Goal: Task Accomplishment & Management: Complete application form

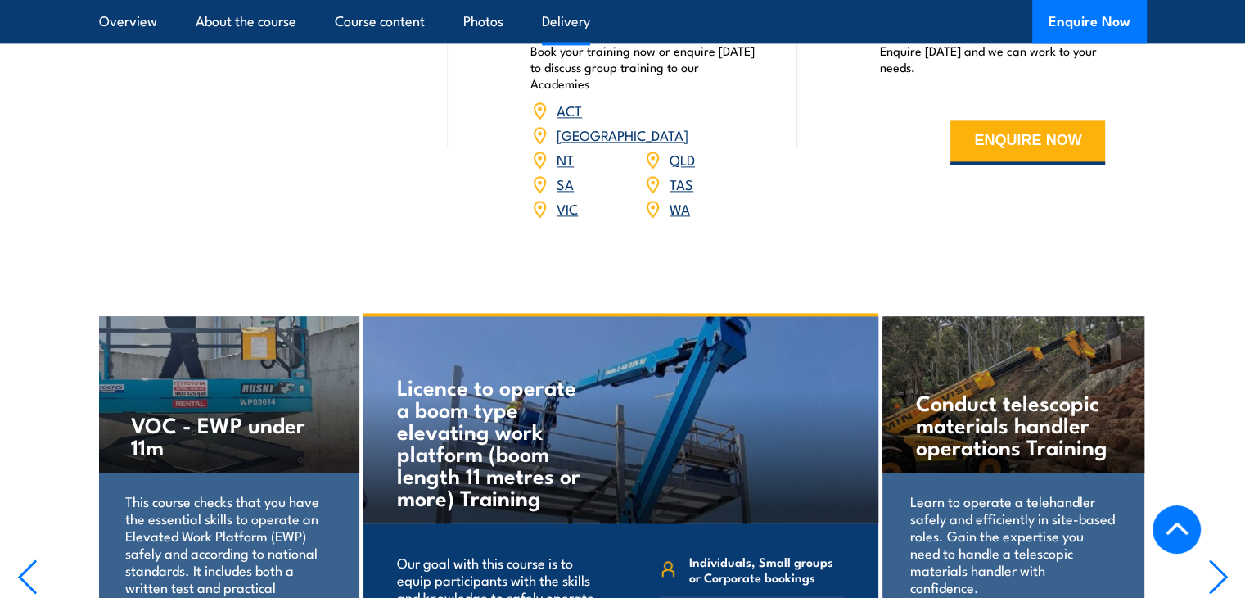
scroll to position [1883, 0]
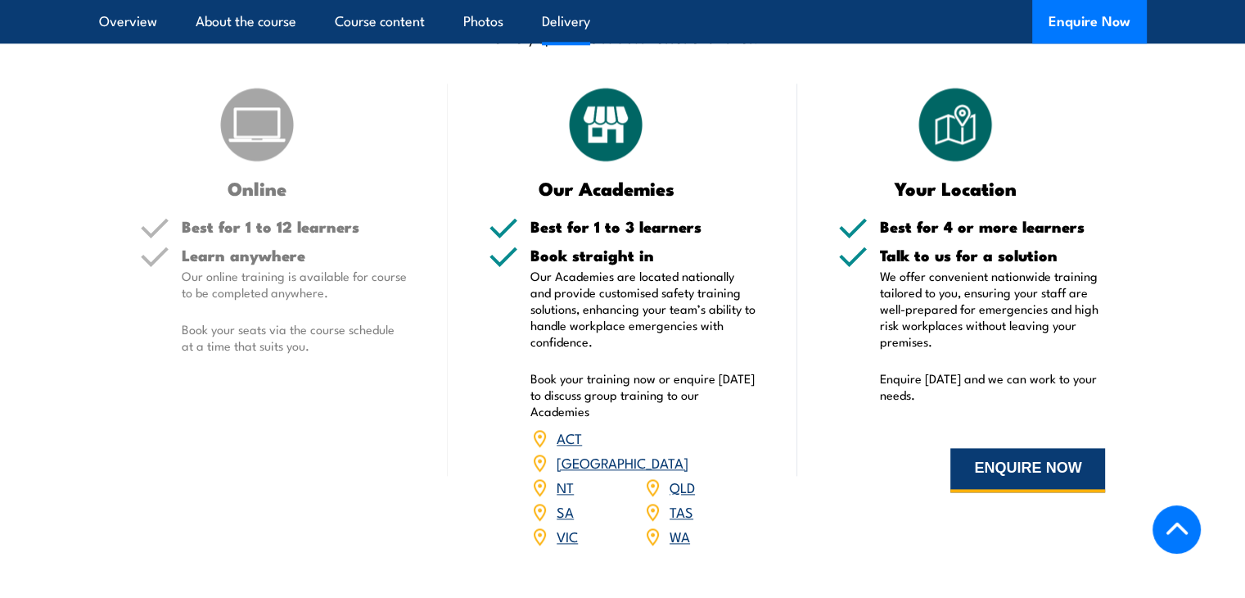
click at [991, 466] on button "ENQUIRE NOW" at bounding box center [1027, 470] width 155 height 44
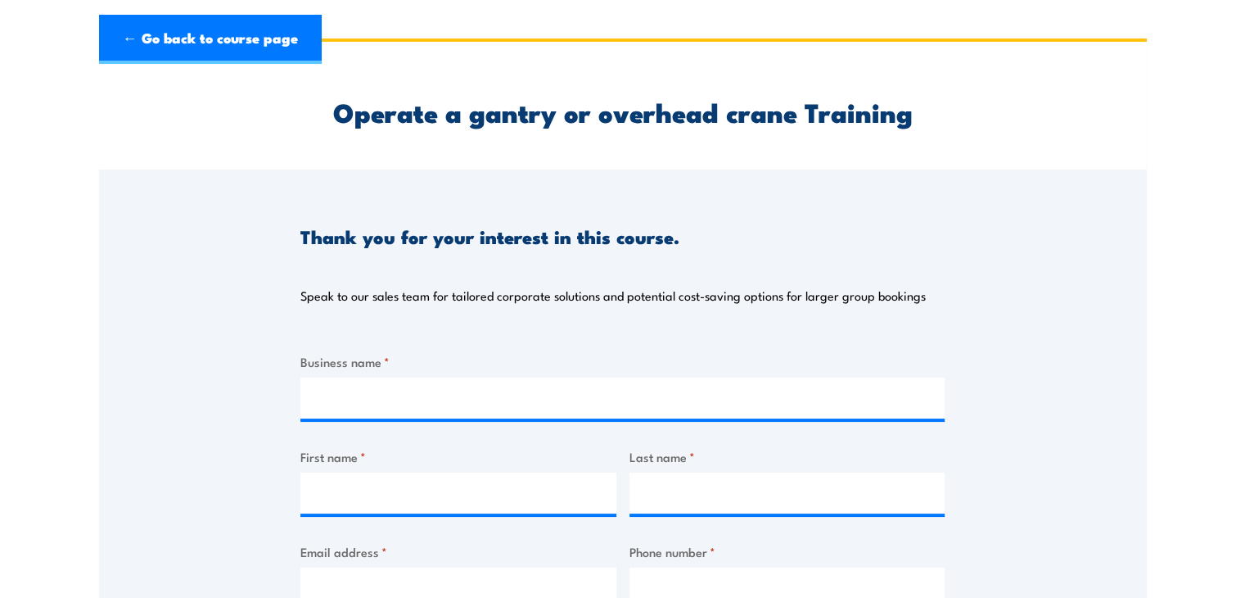
scroll to position [82, 0]
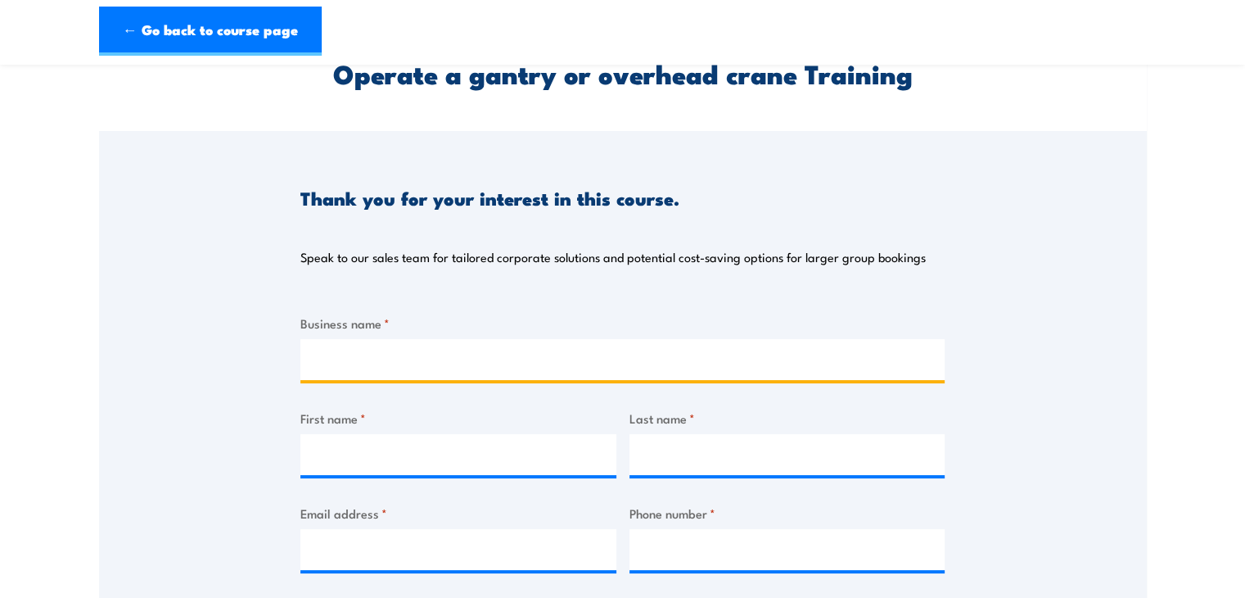
click at [336, 361] on input "Business name *" at bounding box center [622, 359] width 644 height 41
type input "Trivantage"
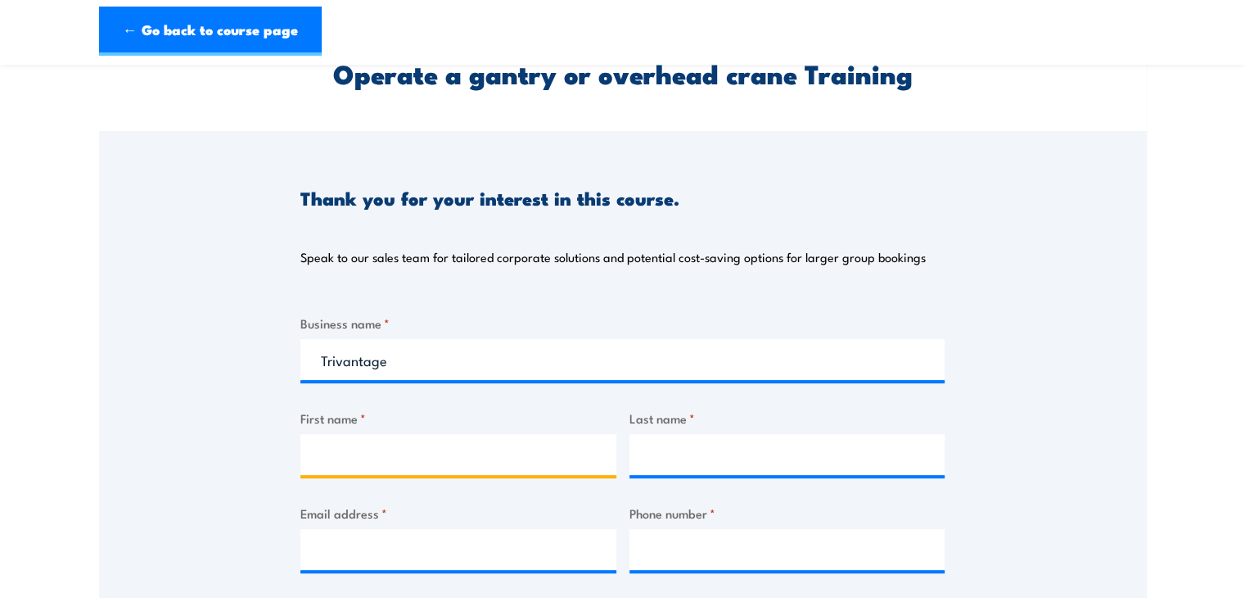
type input "Nataly"
type input "O'Brien"
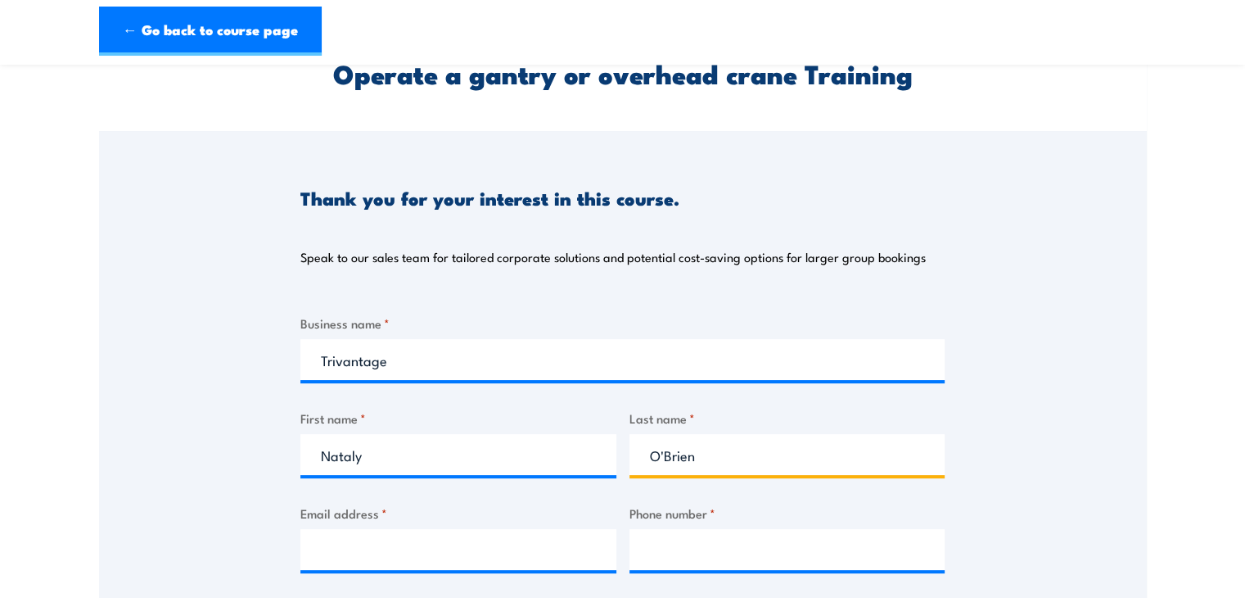
type input "[EMAIL_ADDRESS][PERSON_NAME][DOMAIN_NAME]"
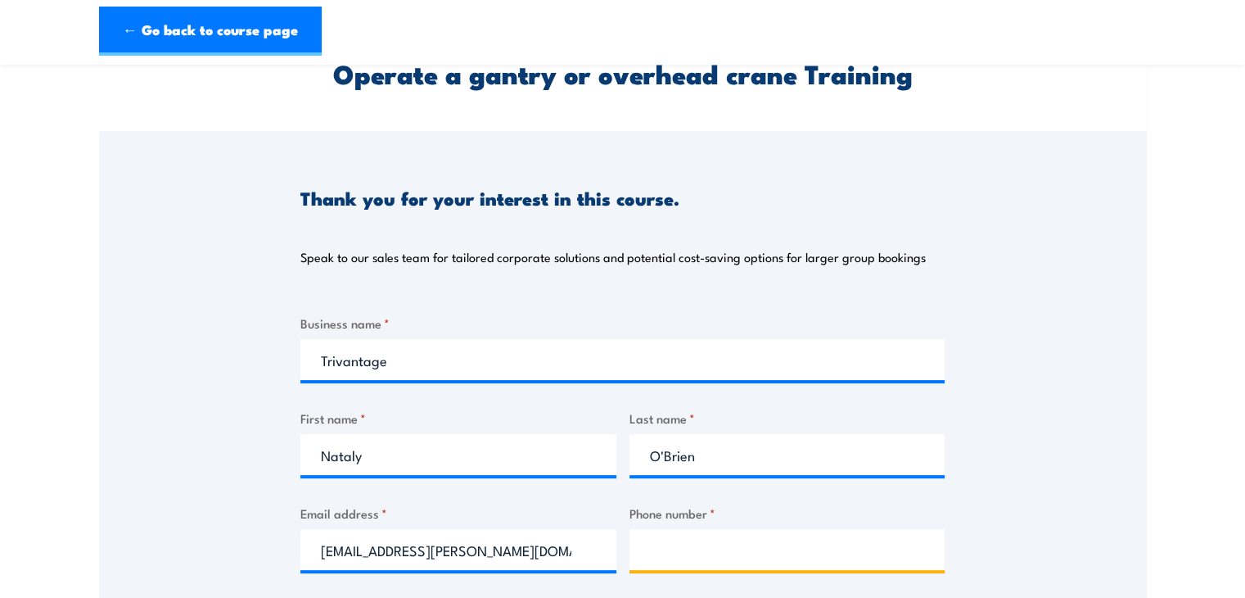
type input "0422926549"
select select "QLD"
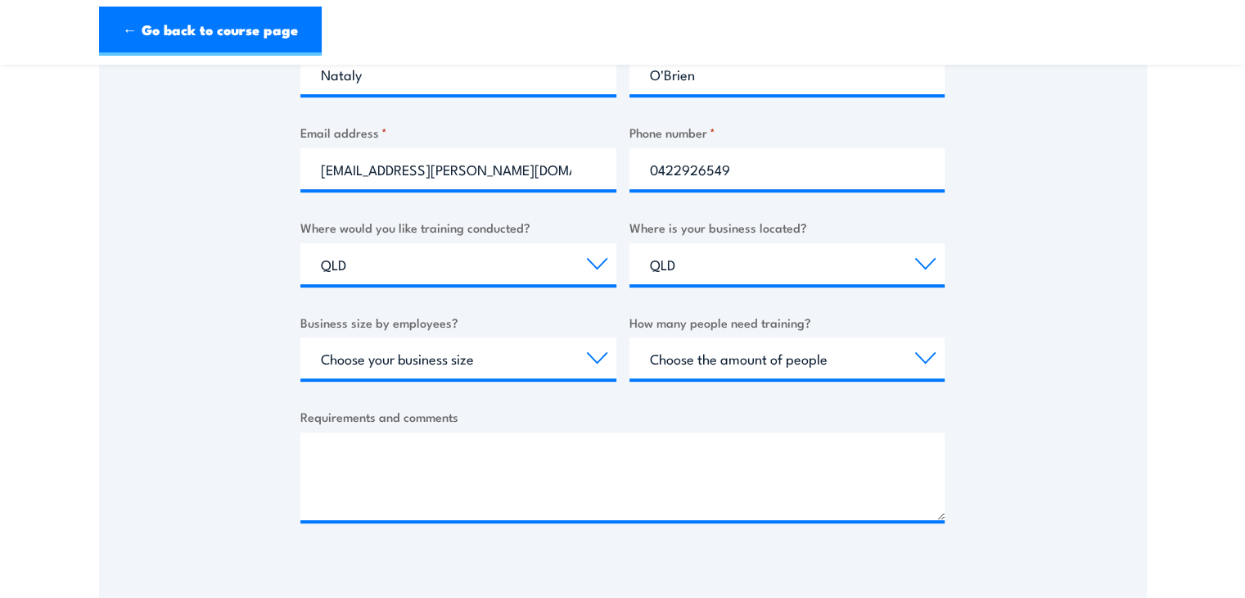
scroll to position [491, 0]
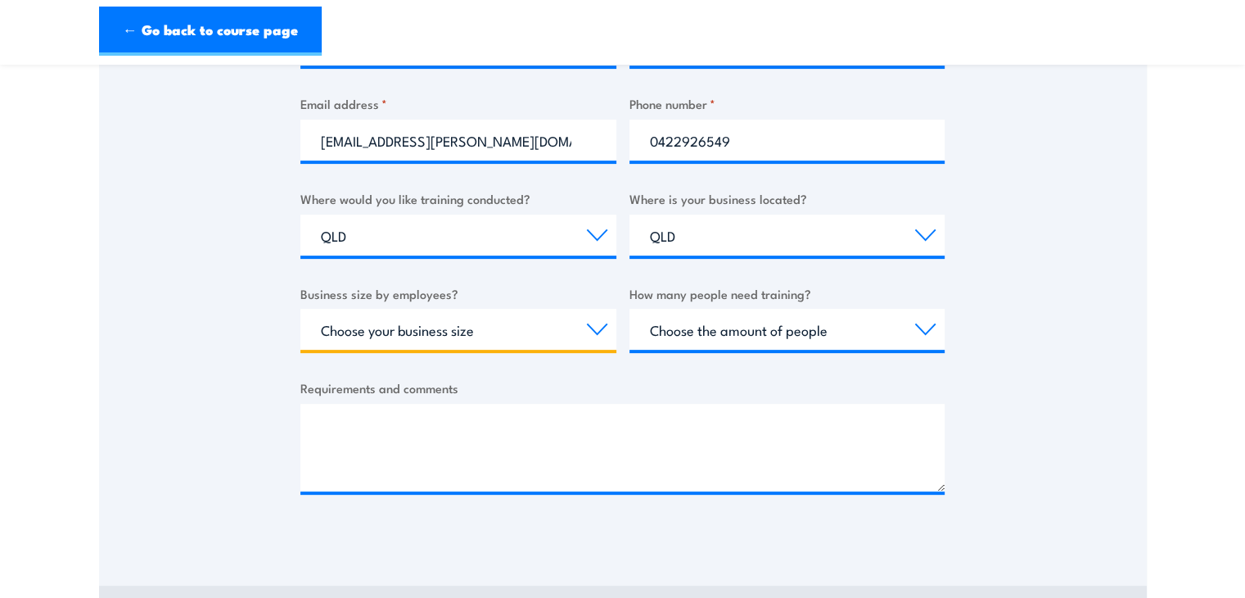
click at [462, 341] on select "Choose your business size 1 to 19 20 to 199 200+" at bounding box center [458, 329] width 316 height 41
select select "20 to 199"
click at [300, 309] on select "Choose your business size 1 to 19 20 to 199 200+" at bounding box center [458, 329] width 316 height 41
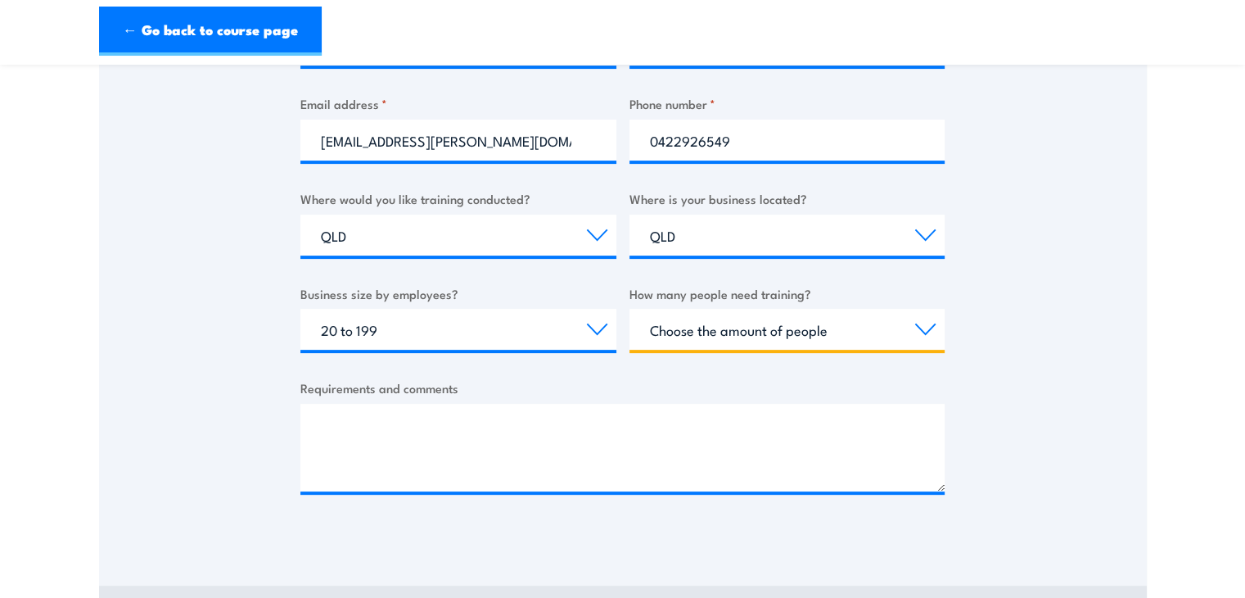
click at [927, 332] on select "Choose the amount of people 1 to 4 5 to 19 20+" at bounding box center [787, 329] width 316 height 41
select select "5 to 19"
click at [629, 309] on select "Choose the amount of people 1 to 4 5 to 19 20+" at bounding box center [787, 329] width 316 height 41
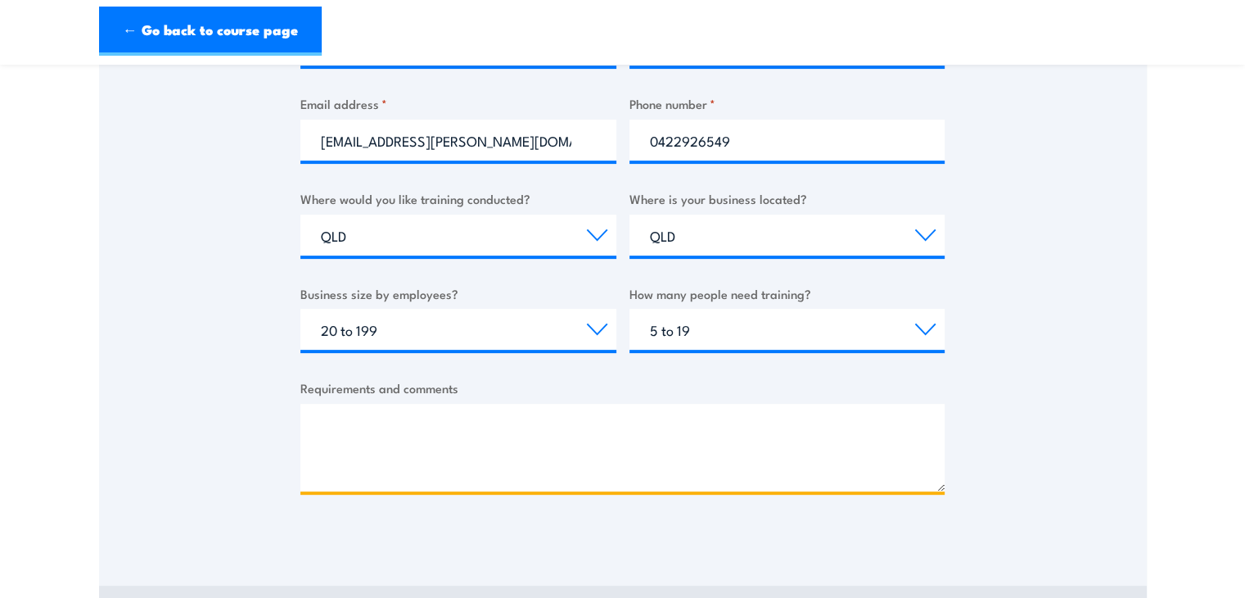
click at [417, 430] on textarea "Requirements and comments" at bounding box center [622, 448] width 644 height 88
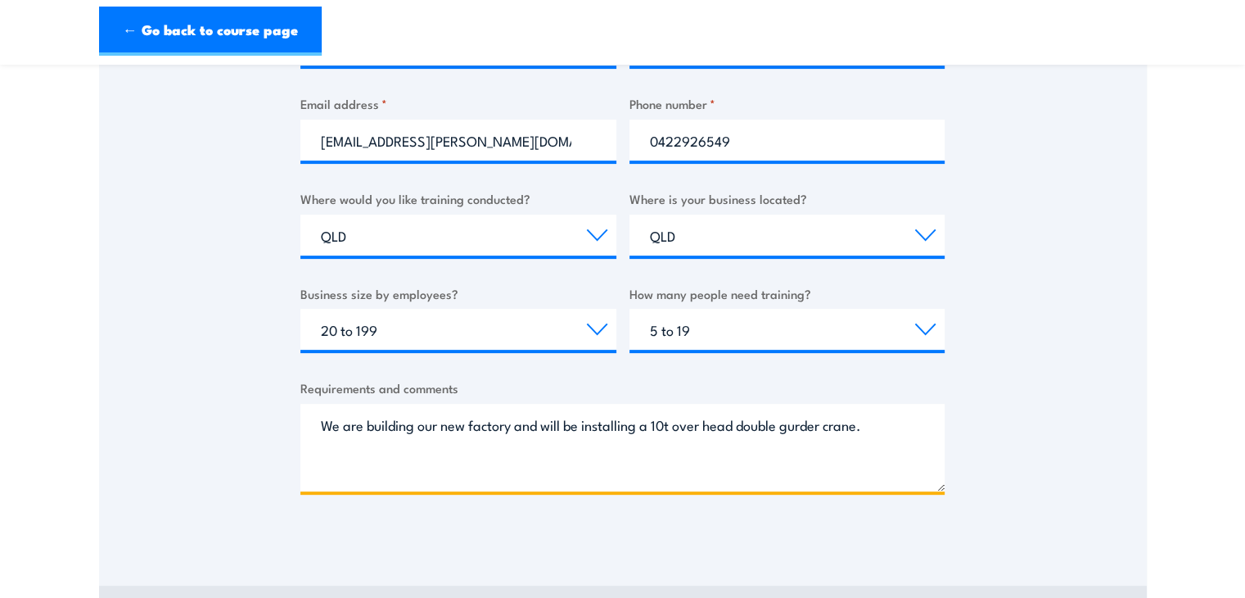
drag, startPoint x: 340, startPoint y: 450, endPoint x: 350, endPoint y: 432, distance: 20.9
click at [338, 449] on textarea "We are building our new factory and will be installing a 10t over head double g…" at bounding box center [622, 448] width 644 height 88
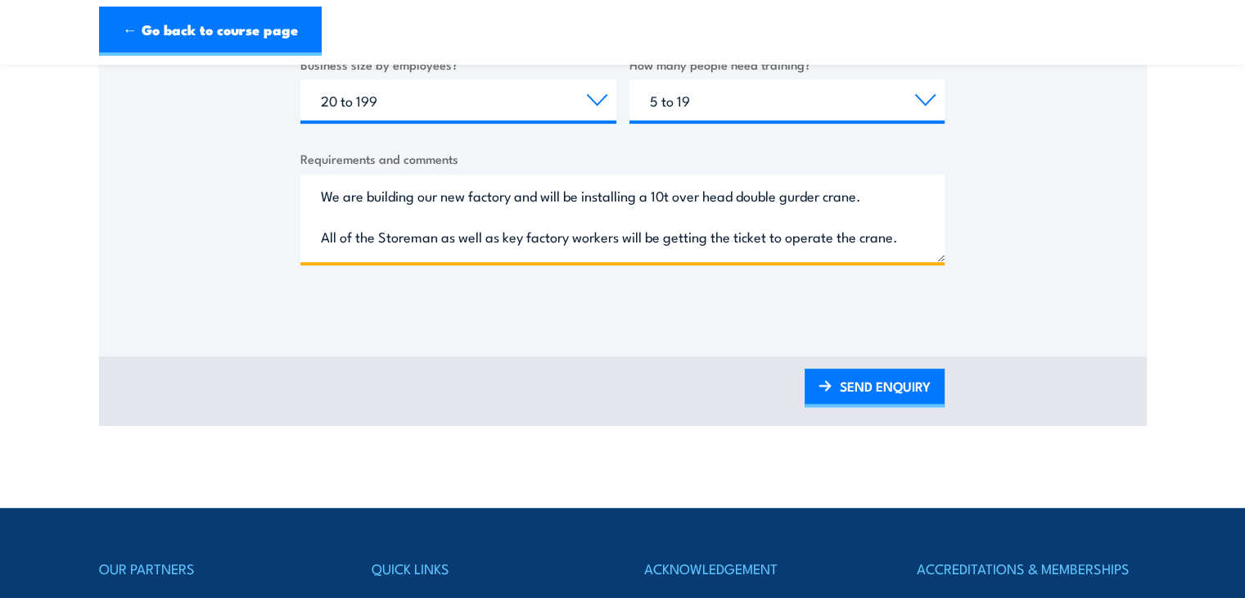
scroll to position [900, 0]
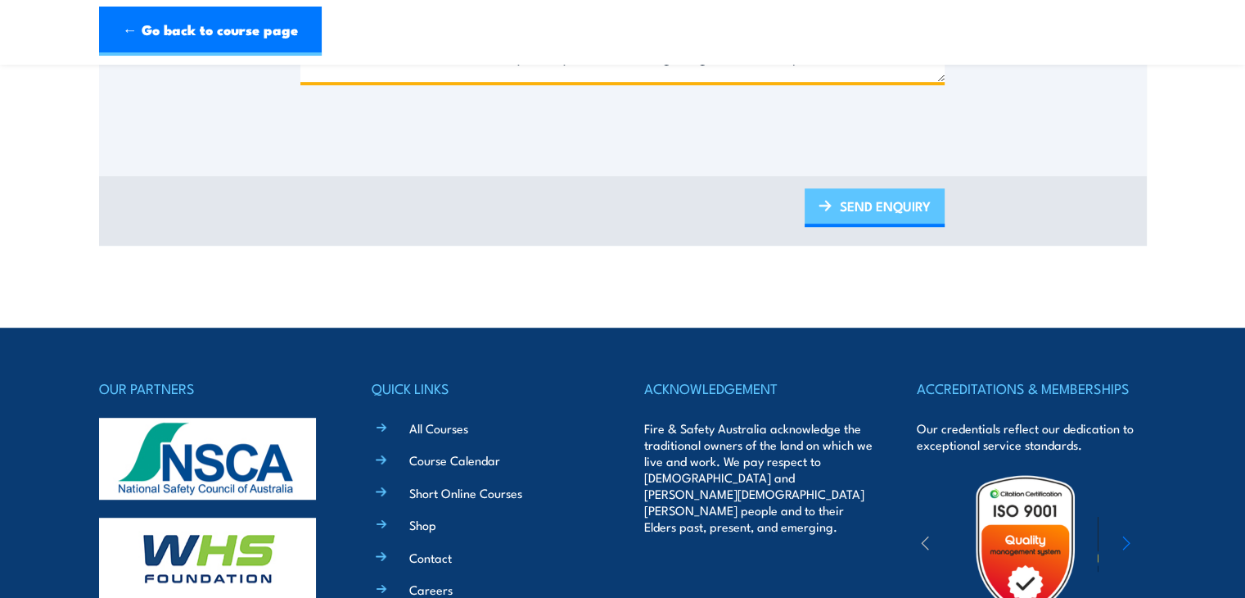
type textarea "We are building our new factory and will be installing a 10t over head double g…"
click at [877, 212] on link "SEND ENQUIRY" at bounding box center [875, 207] width 140 height 38
click at [839, 222] on link "SEND ENQUIRY" at bounding box center [875, 207] width 140 height 38
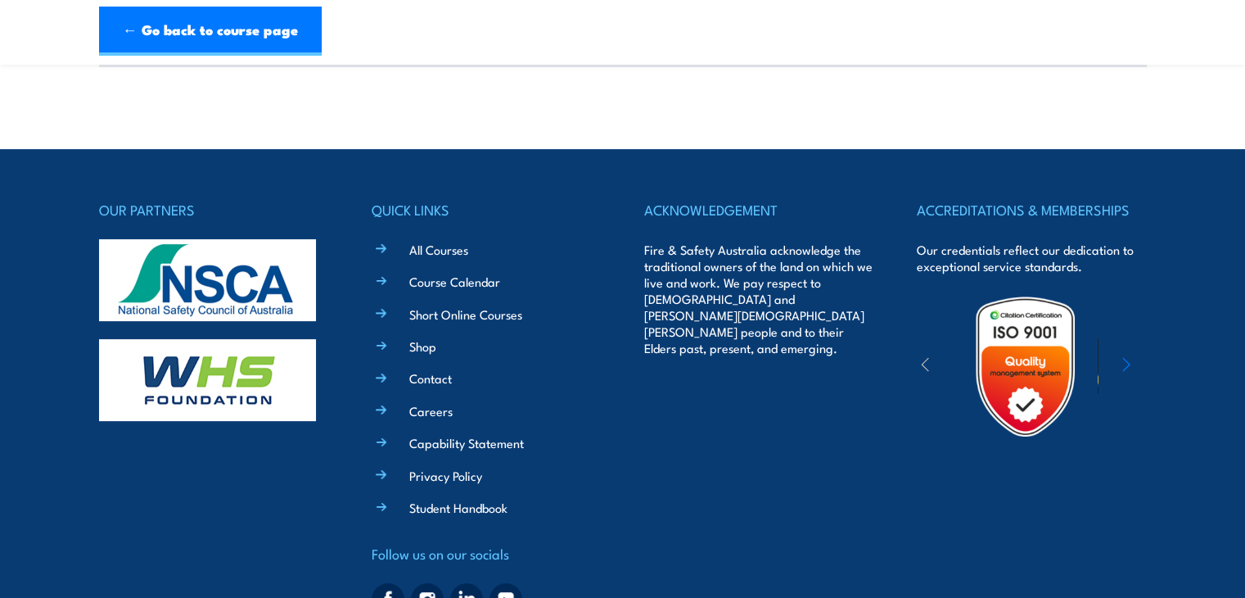
scroll to position [0, 0]
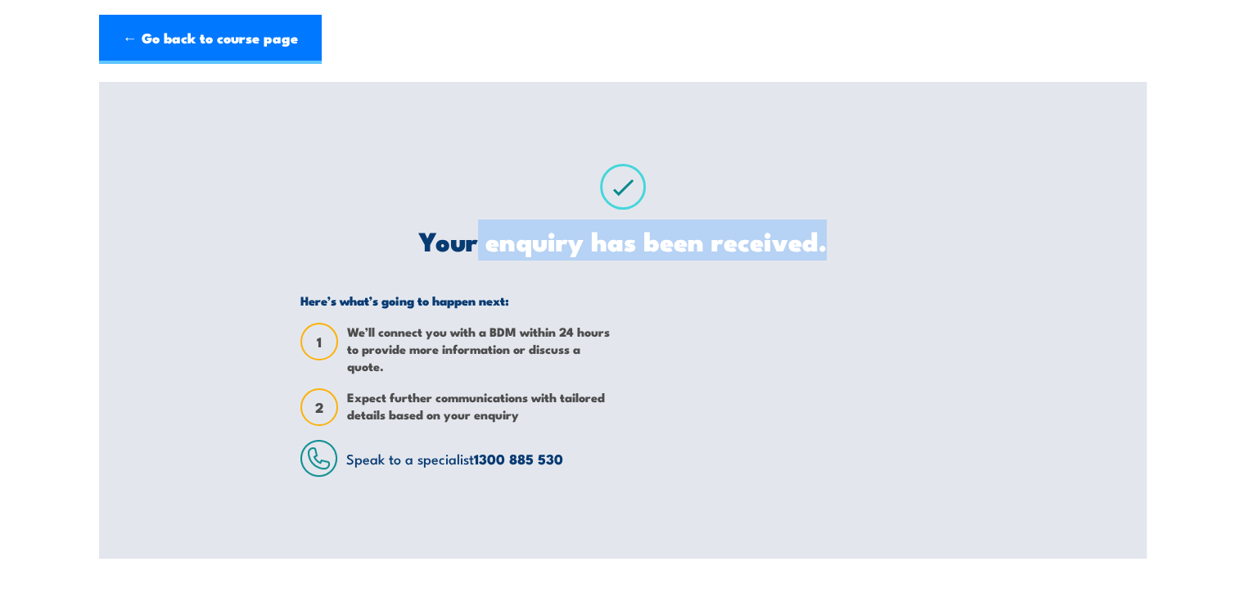
drag, startPoint x: 552, startPoint y: 249, endPoint x: 861, endPoint y: 243, distance: 309.5
click at [861, 243] on h2 "Your enquiry has been received." at bounding box center [622, 239] width 644 height 23
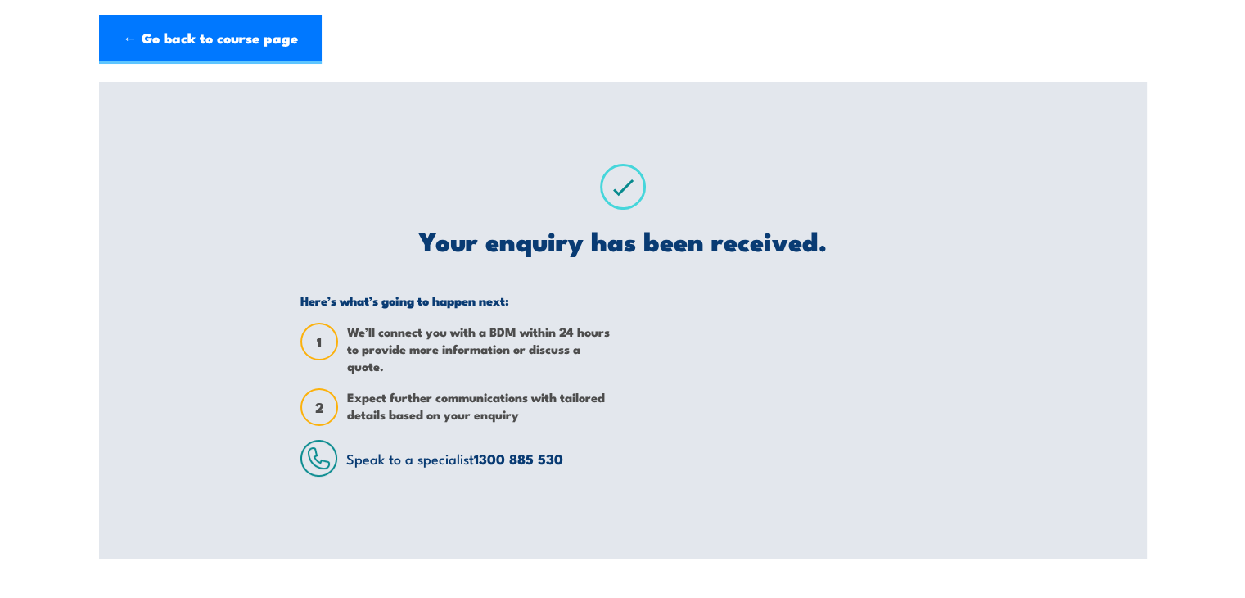
click at [683, 304] on div at bounding box center [789, 384] width 310 height 184
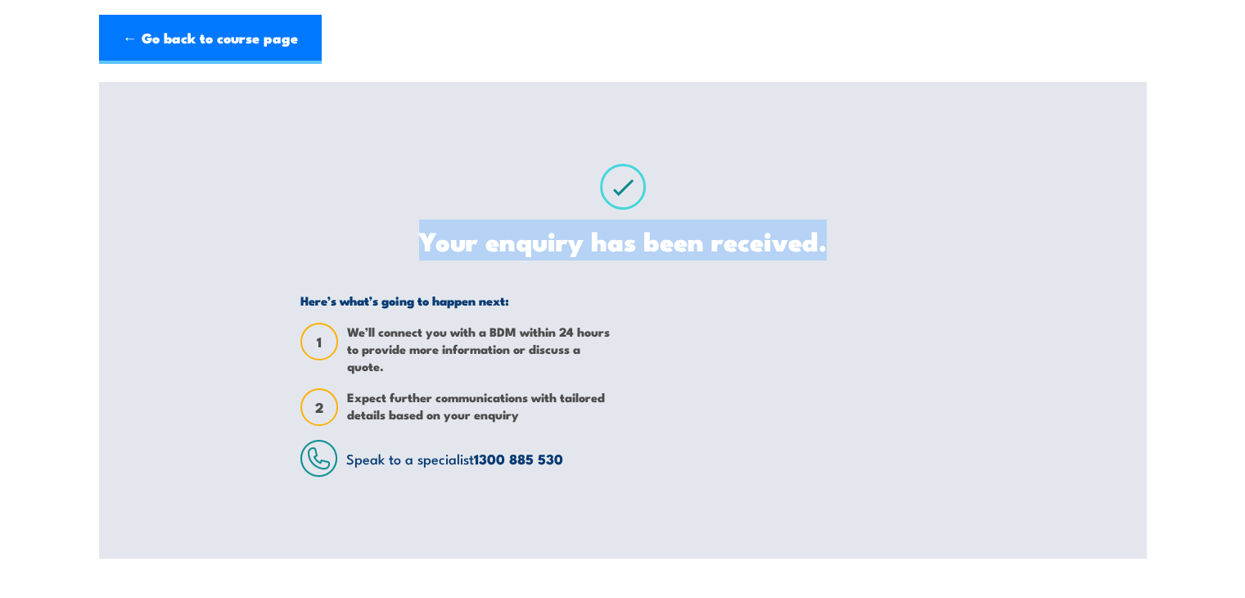
drag, startPoint x: 431, startPoint y: 237, endPoint x: 835, endPoint y: 240, distance: 403.5
click at [835, 240] on h2 "Your enquiry has been received." at bounding box center [622, 239] width 644 height 23
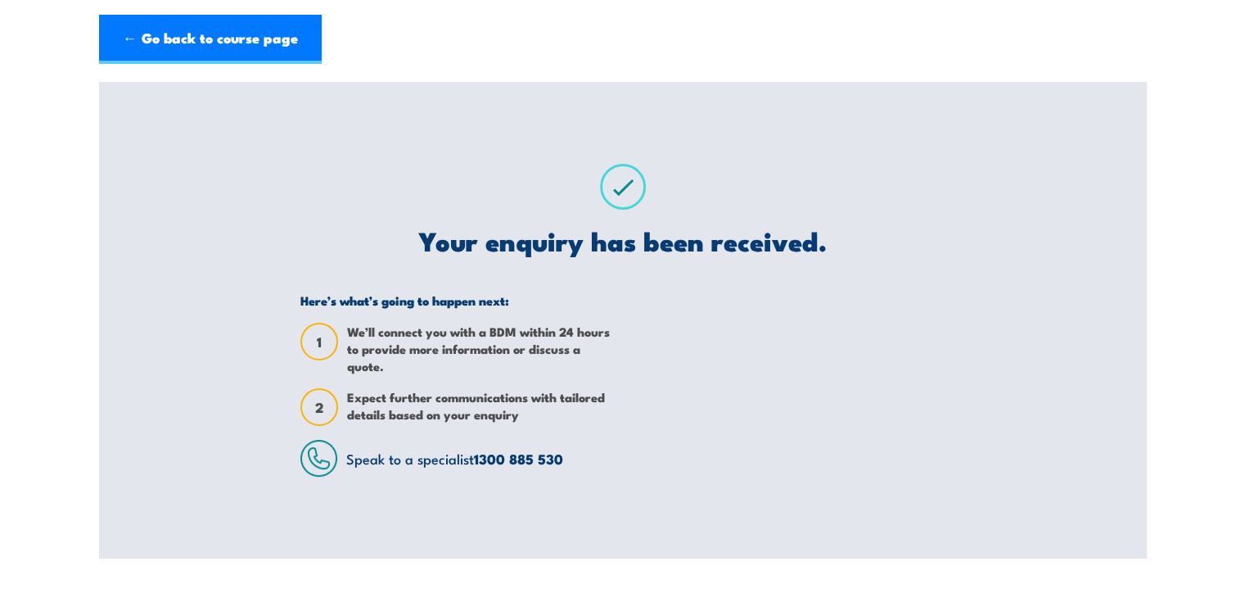
click at [745, 322] on div at bounding box center [789, 384] width 310 height 184
